Goal: Task Accomplishment & Management: Use online tool/utility

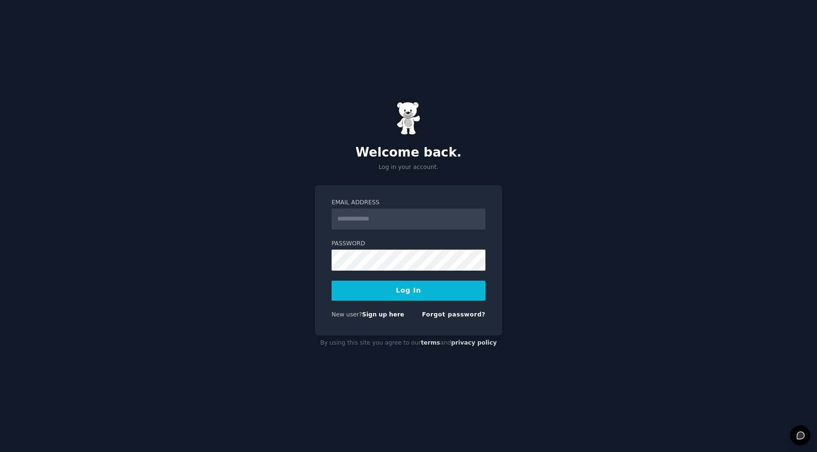
click at [386, 216] on input "Email Address" at bounding box center [408, 219] width 154 height 21
type input "**********"
click at [318, 273] on div "**********" at bounding box center [408, 260] width 187 height 151
click at [403, 288] on button "Log In" at bounding box center [408, 291] width 154 height 20
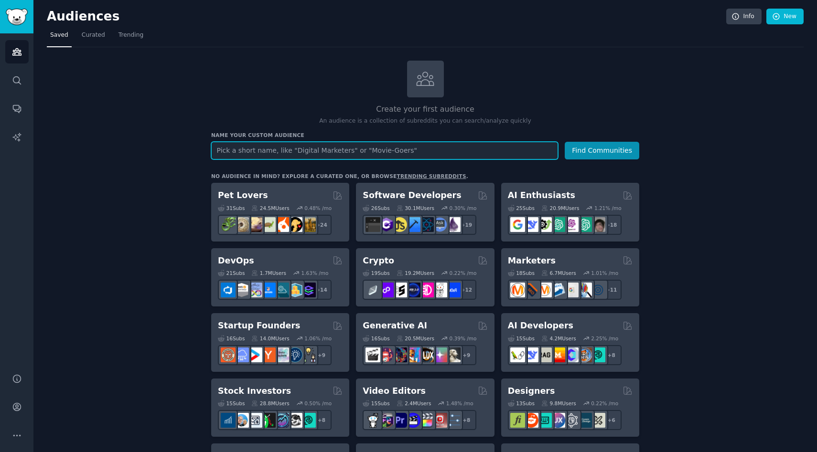
click at [343, 152] on input "text" at bounding box center [384, 151] width 347 height 18
type input "[MEDICAL_DATA] turkey"
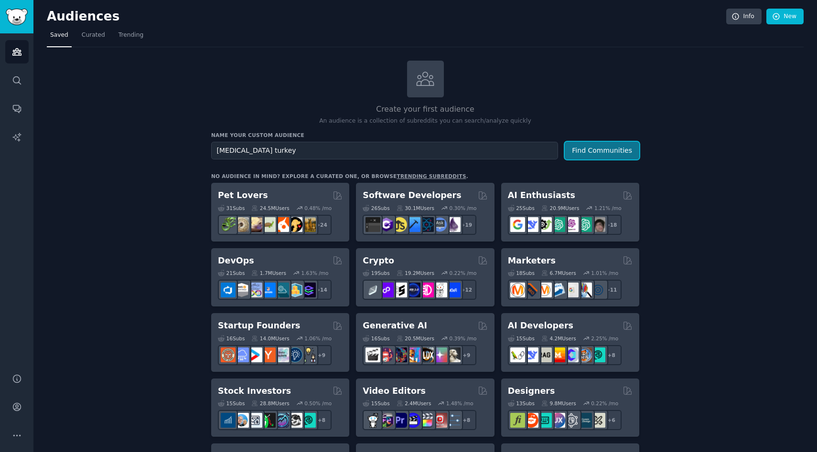
click at [594, 154] on button "Find Communities" at bounding box center [601, 151] width 74 height 18
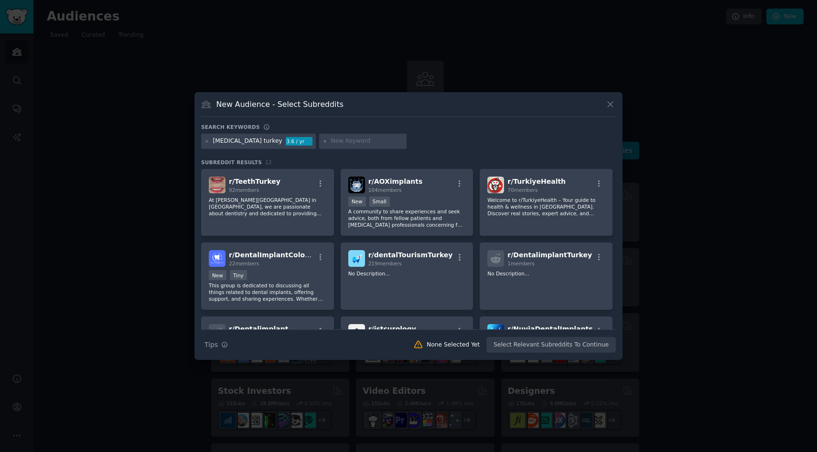
click at [474, 239] on div "r/ TeethTurkey 92 members At [PERSON_NAME][GEOGRAPHIC_DATA] in [GEOGRAPHIC_DATA…" at bounding box center [408, 310] width 414 height 282
click at [246, 180] on span "r/ TeethTurkey" at bounding box center [255, 182] width 52 height 8
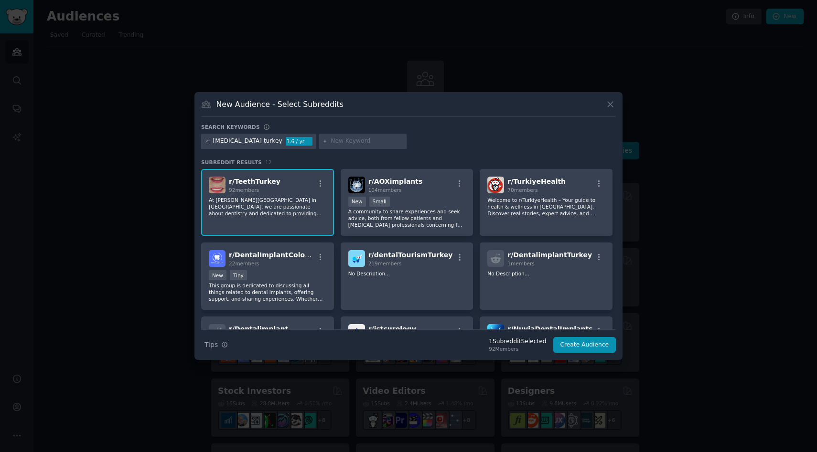
click at [272, 200] on p "At [PERSON_NAME][GEOGRAPHIC_DATA] in [GEOGRAPHIC_DATA], we are passionate about…" at bounding box center [267, 207] width 117 height 20
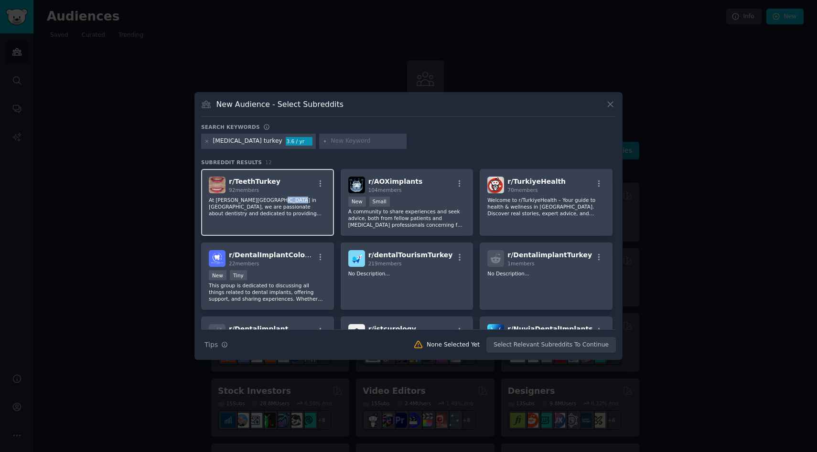
click at [272, 200] on p "At [PERSON_NAME][GEOGRAPHIC_DATA] in [GEOGRAPHIC_DATA], we are passionate about…" at bounding box center [267, 207] width 117 height 20
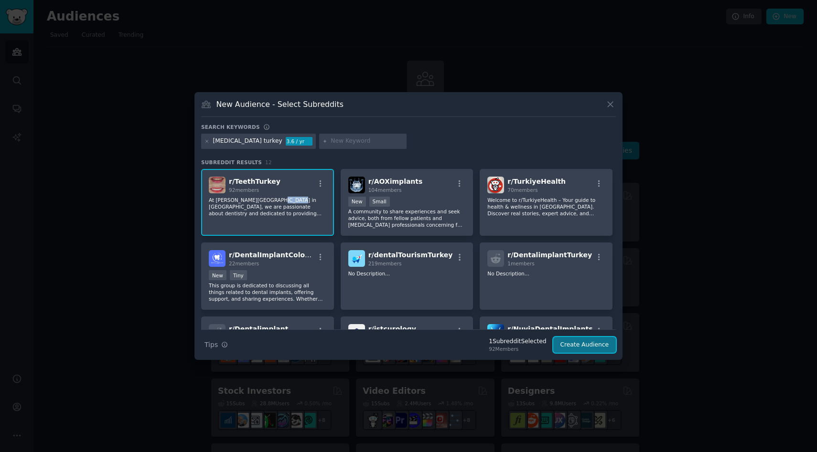
click at [599, 349] on button "Create Audience" at bounding box center [584, 345] width 63 height 16
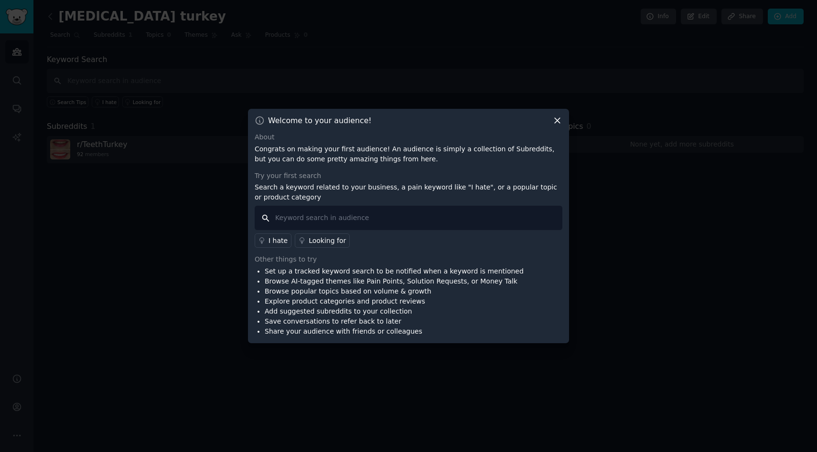
click at [308, 215] on input "text" at bounding box center [409, 218] width 308 height 24
type input "implant"
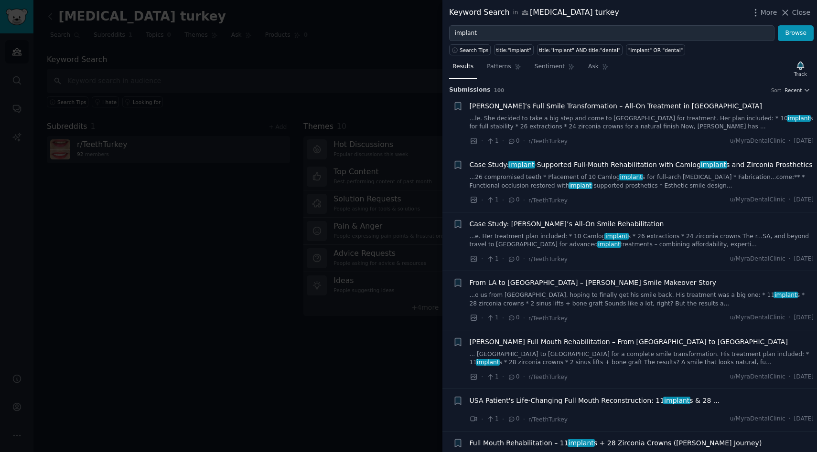
click at [584, 106] on span "[PERSON_NAME]’s Full Smile Transformation – All-On Treatment in [GEOGRAPHIC_DAT…" at bounding box center [615, 106] width 292 height 10
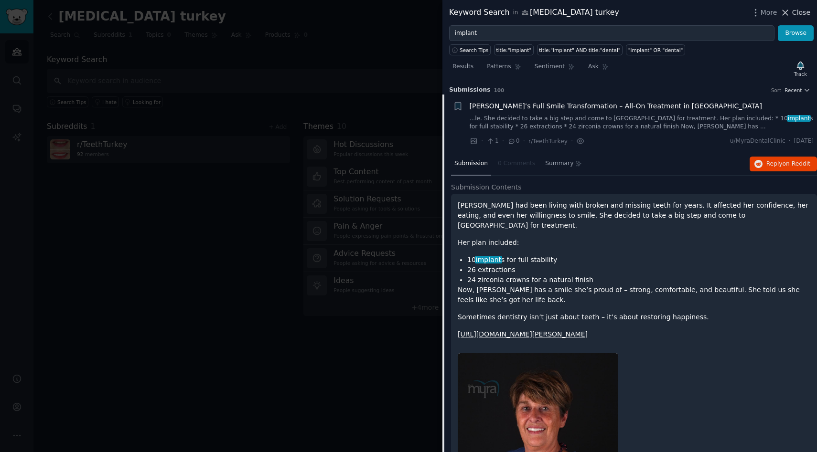
click at [788, 10] on icon at bounding box center [785, 13] width 10 height 10
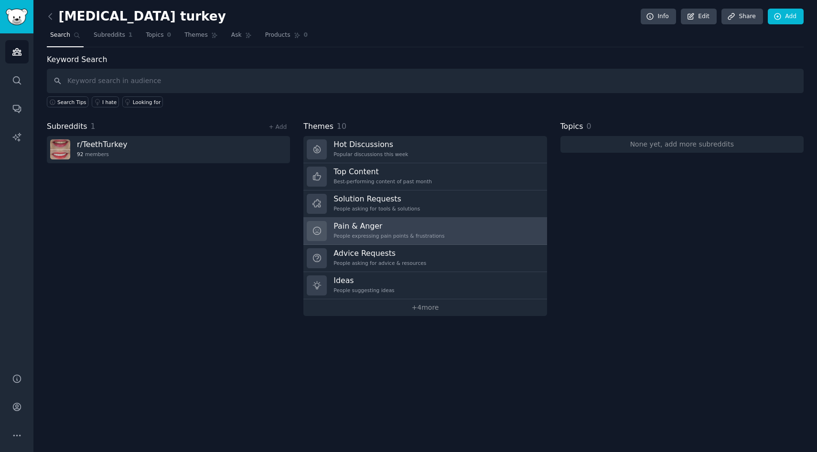
click at [372, 233] on div "People expressing pain points & frustrations" at bounding box center [388, 236] width 111 height 7
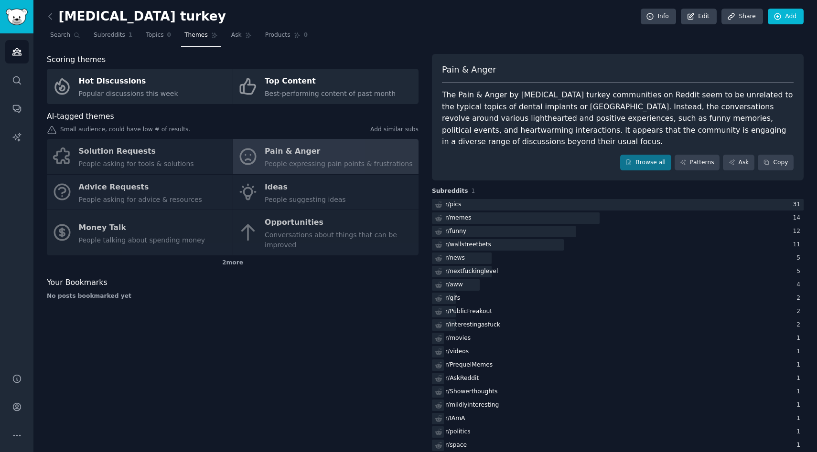
click at [283, 153] on div "Solution Requests People asking for tools & solutions Pain & Anger People expre…" at bounding box center [232, 197] width 371 height 117
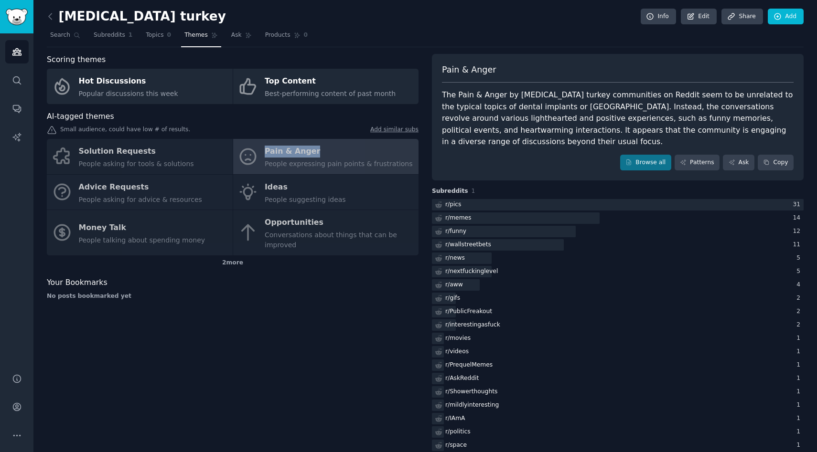
click at [283, 153] on div "Solution Requests People asking for tools & solutions Pain & Anger People expre…" at bounding box center [232, 197] width 371 height 117
click at [110, 40] on link "Subreddits 1" at bounding box center [112, 38] width 45 height 20
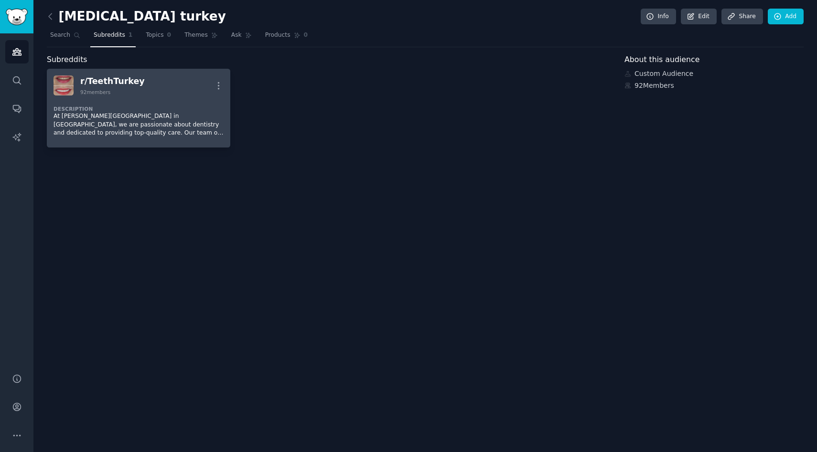
click at [123, 125] on p "At [PERSON_NAME][GEOGRAPHIC_DATA] in [GEOGRAPHIC_DATA], we are passionate about…" at bounding box center [138, 124] width 170 height 25
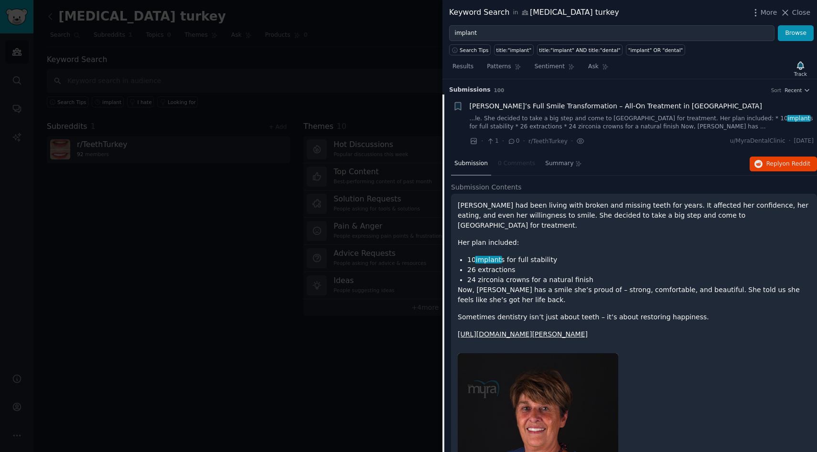
click at [790, 12] on icon at bounding box center [785, 13] width 10 height 10
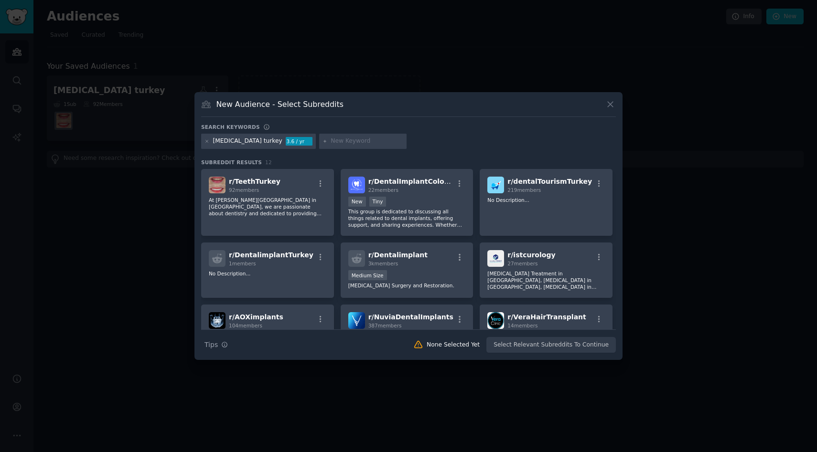
click at [247, 143] on div "[MEDICAL_DATA] turkey" at bounding box center [247, 141] width 69 height 9
click at [253, 142] on div "[MEDICAL_DATA] turkey" at bounding box center [247, 141] width 69 height 9
click at [539, 180] on span "r/ dentalTourismTurkey" at bounding box center [549, 182] width 85 height 8
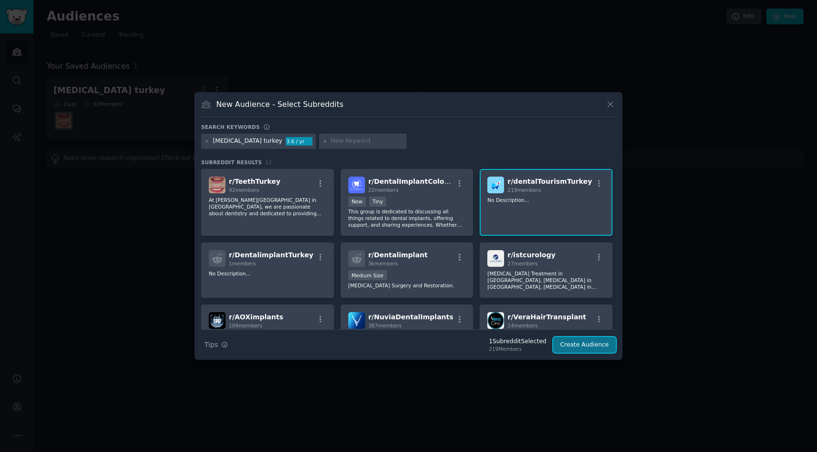
click at [585, 344] on button "Create Audience" at bounding box center [584, 345] width 63 height 16
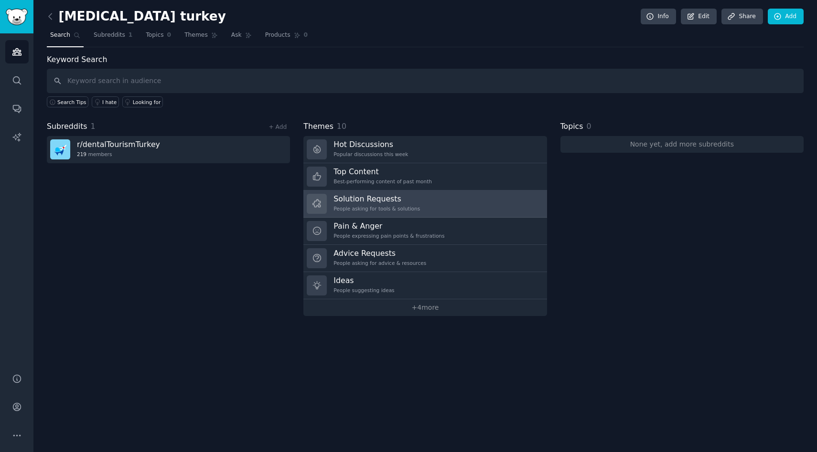
click at [370, 206] on div "People asking for tools & solutions" at bounding box center [376, 208] width 86 height 7
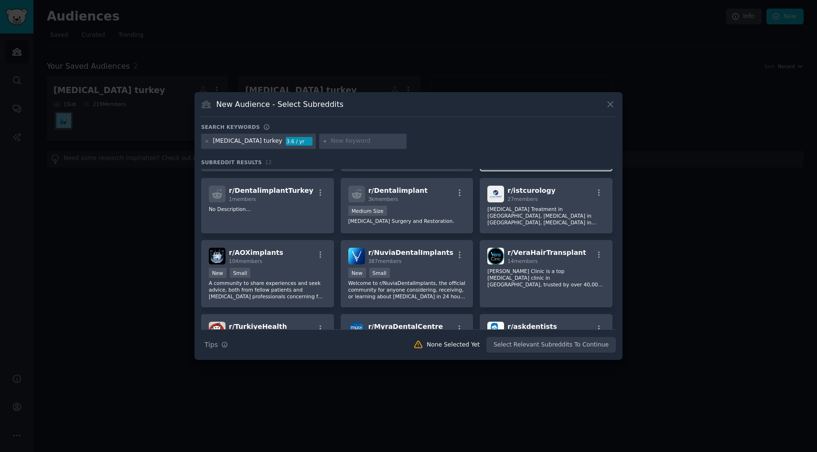
scroll to position [141, 0]
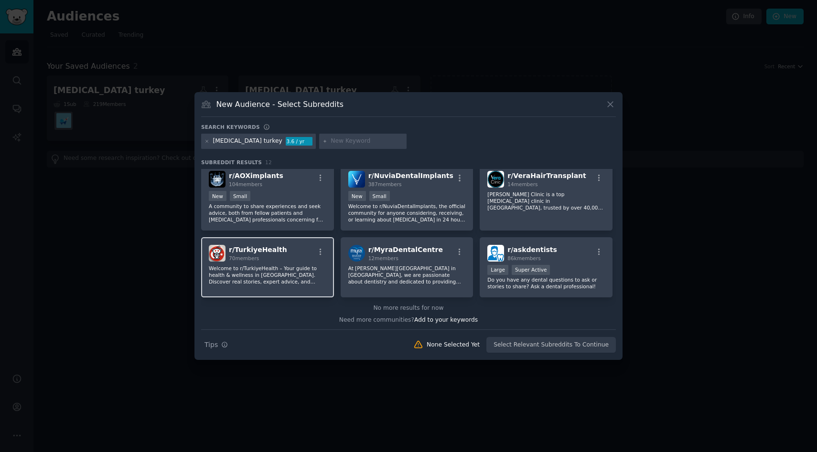
click at [280, 265] on p "Welcome to r/TurkiyeHealth – Your guide to health & wellness in [GEOGRAPHIC_DAT…" at bounding box center [267, 275] width 117 height 20
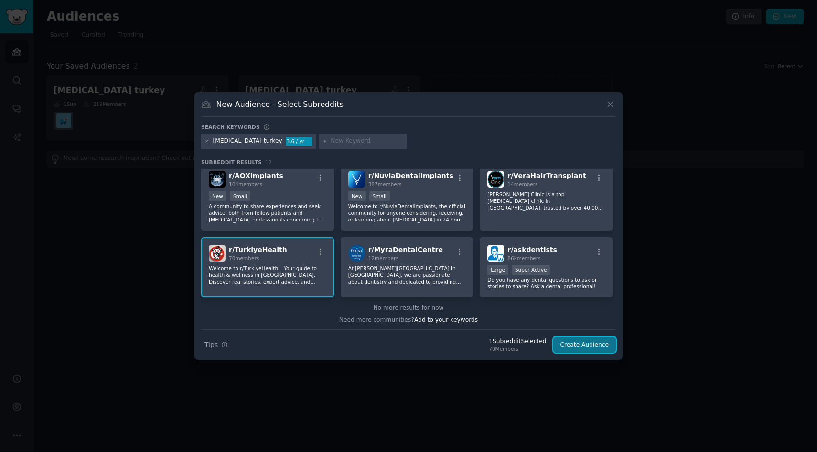
click at [575, 350] on button "Create Audience" at bounding box center [584, 345] width 63 height 16
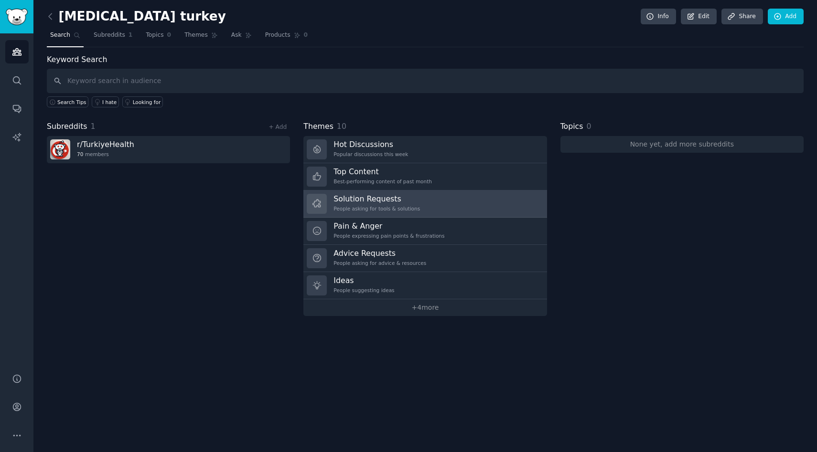
click at [392, 206] on div "People asking for tools & solutions" at bounding box center [376, 208] width 86 height 7
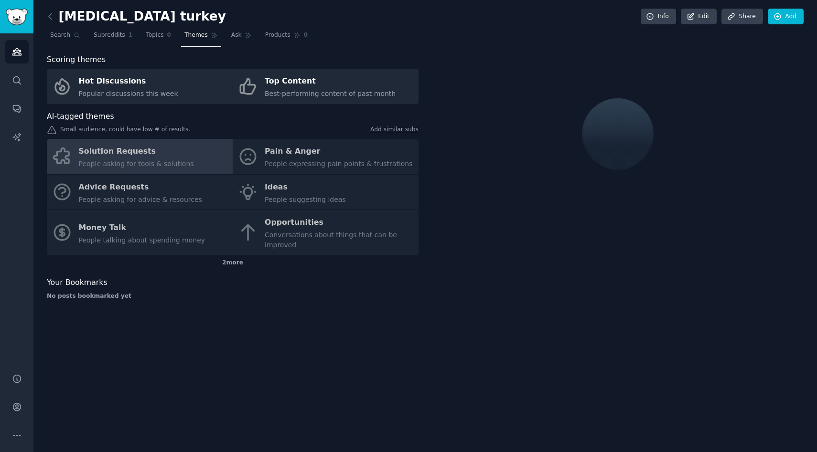
click at [296, 157] on div "Solution Requests People asking for tools & solutions Pain & Anger People expre…" at bounding box center [232, 197] width 371 height 117
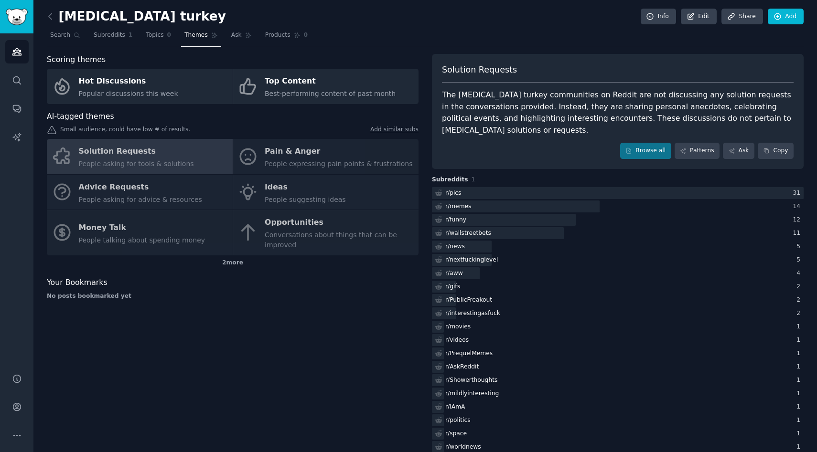
click at [296, 157] on div "Solution Requests People asking for tools & solutions Pain & Anger People expre…" at bounding box center [232, 197] width 371 height 117
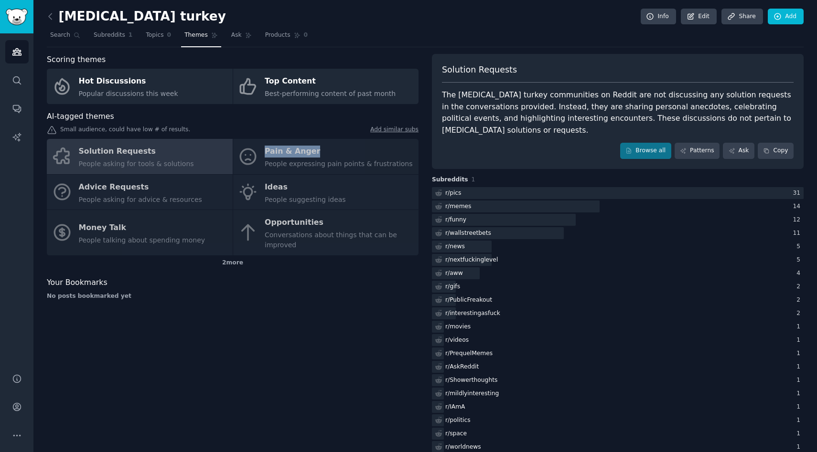
click at [296, 157] on div "Solution Requests People asking for tools & solutions Pain & Anger People expre…" at bounding box center [232, 197] width 371 height 117
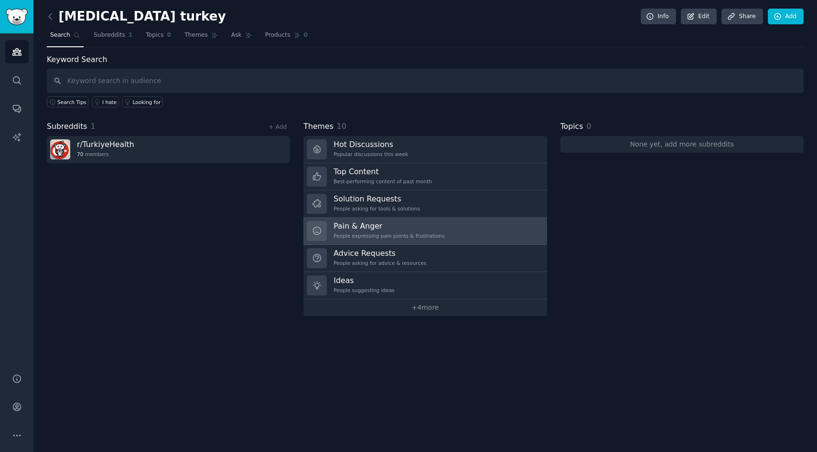
click at [375, 234] on div "People expressing pain points & frustrations" at bounding box center [388, 236] width 111 height 7
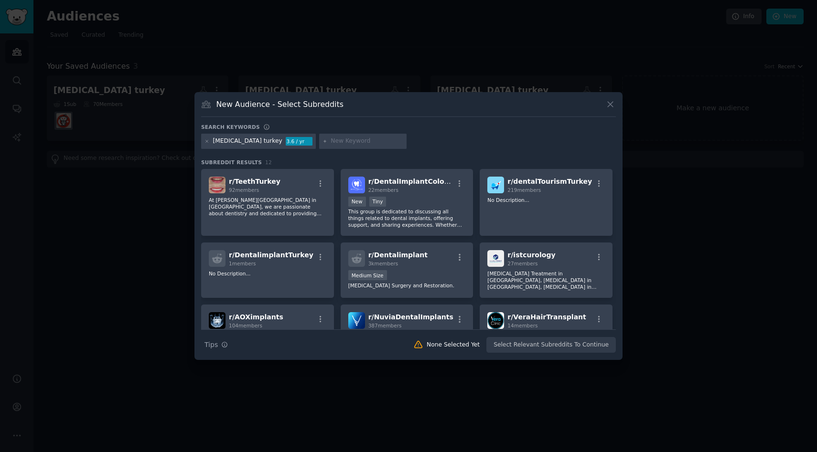
click at [607, 104] on icon at bounding box center [610, 104] width 10 height 10
